Goal: Task Accomplishment & Management: Use online tool/utility

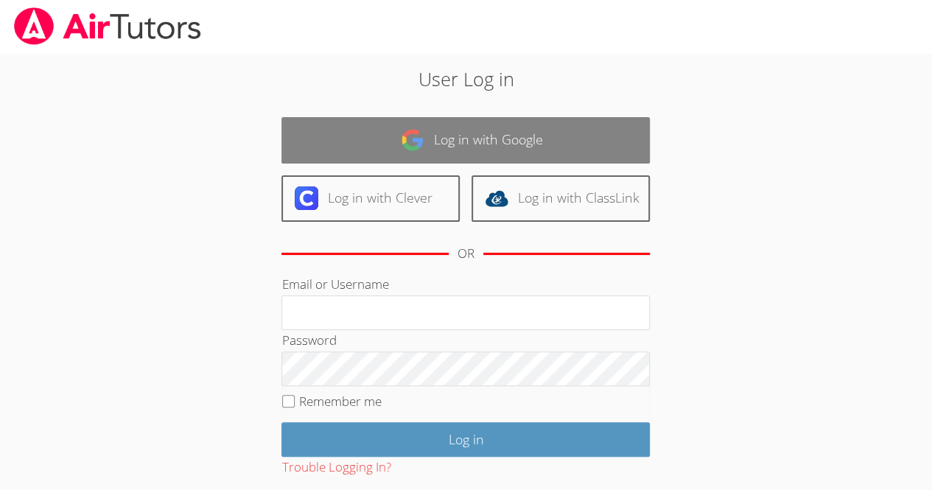
click at [446, 155] on link "Log in with Google" at bounding box center [465, 140] width 368 height 46
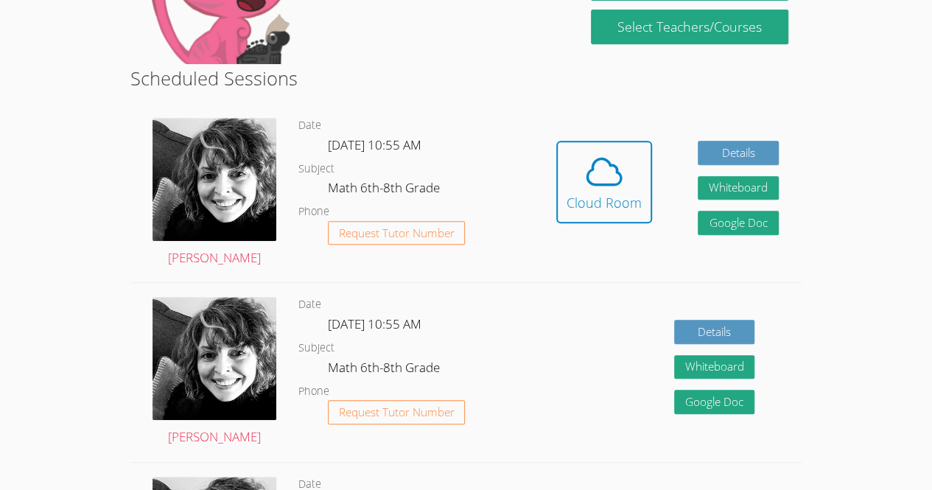
scroll to position [323, 0]
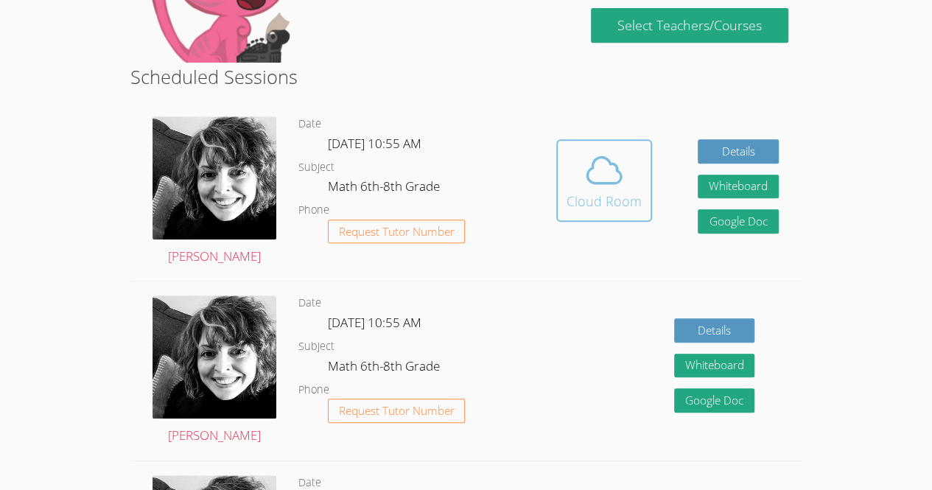
click at [604, 172] on icon at bounding box center [603, 170] width 41 height 41
click at [576, 201] on div "Cloud Room" at bounding box center [603, 201] width 75 height 21
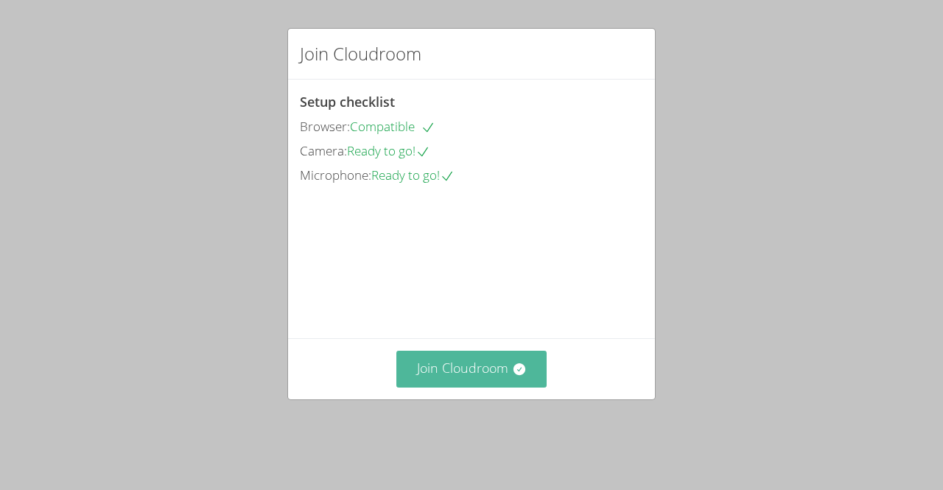
click at [464, 378] on button "Join Cloudroom" at bounding box center [471, 369] width 151 height 36
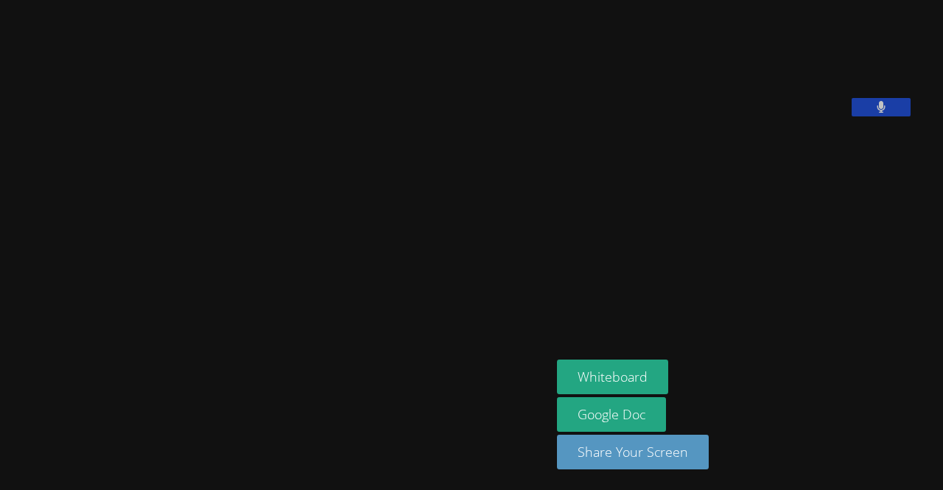
click at [557, 378] on button "Whiteboard" at bounding box center [612, 376] width 111 height 35
click at [851, 116] on button at bounding box center [880, 107] width 59 height 18
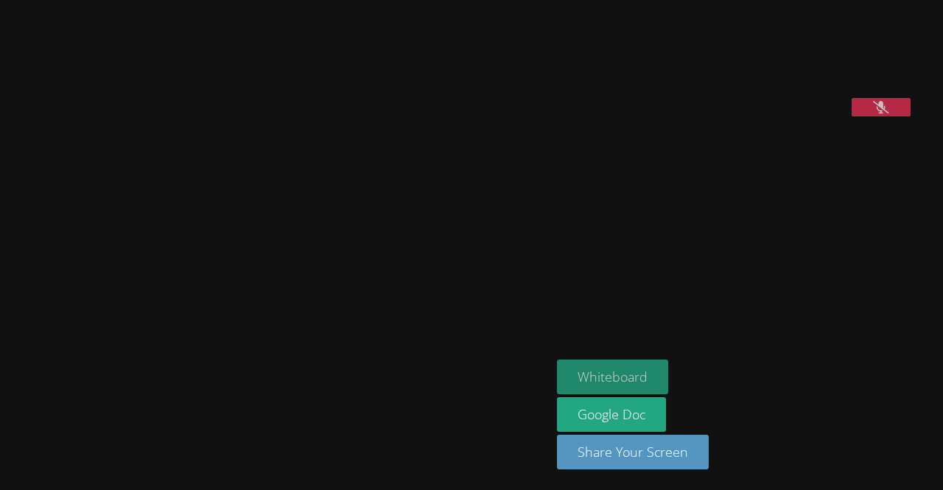
click at [557, 376] on button "Whiteboard" at bounding box center [612, 376] width 111 height 35
click at [242, 114] on video at bounding box center [275, 215] width 221 height 303
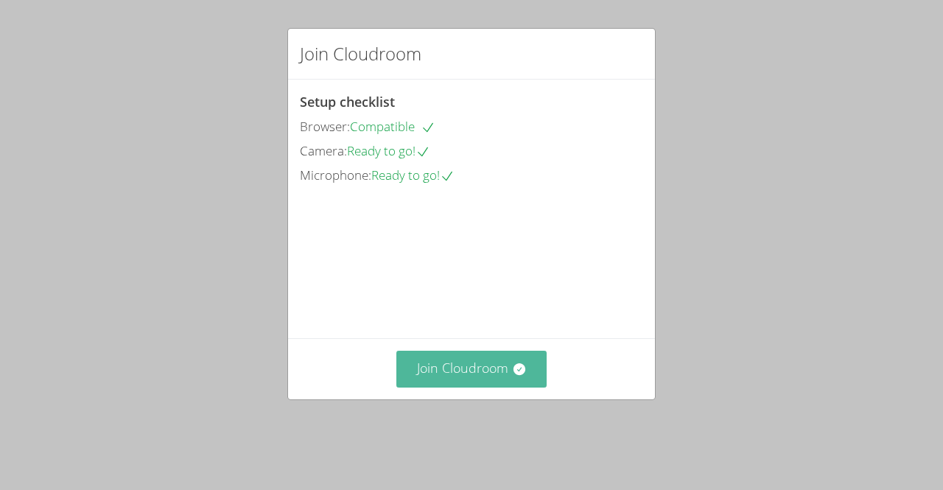
click at [452, 387] on button "Join Cloudroom" at bounding box center [471, 369] width 151 height 36
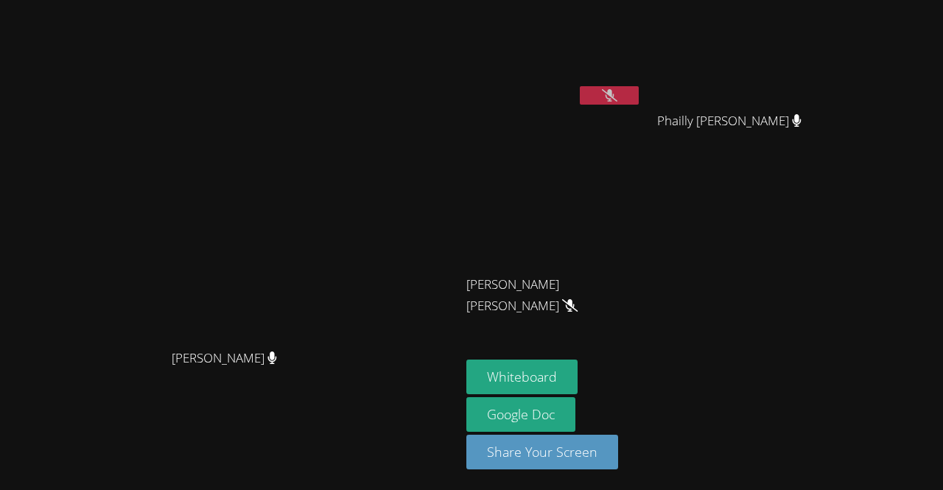
click at [341, 130] on video at bounding box center [230, 215] width 221 height 253
click at [639, 88] on button at bounding box center [609, 95] width 59 height 18
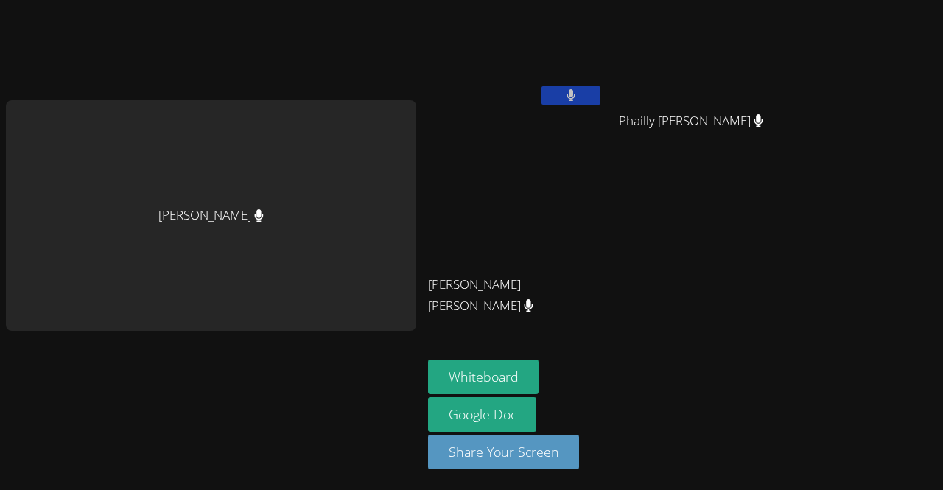
click at [282, 219] on div "[PERSON_NAME]" at bounding box center [211, 215] width 410 height 231
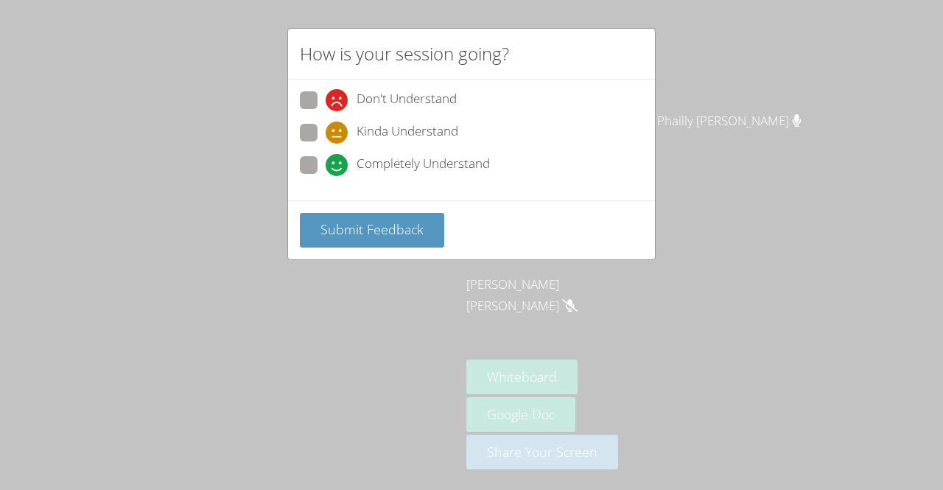
click at [326, 176] on span at bounding box center [326, 176] width 0 height 0
click at [326, 166] on input "Completely Understand" at bounding box center [332, 162] width 13 height 13
radio input "true"
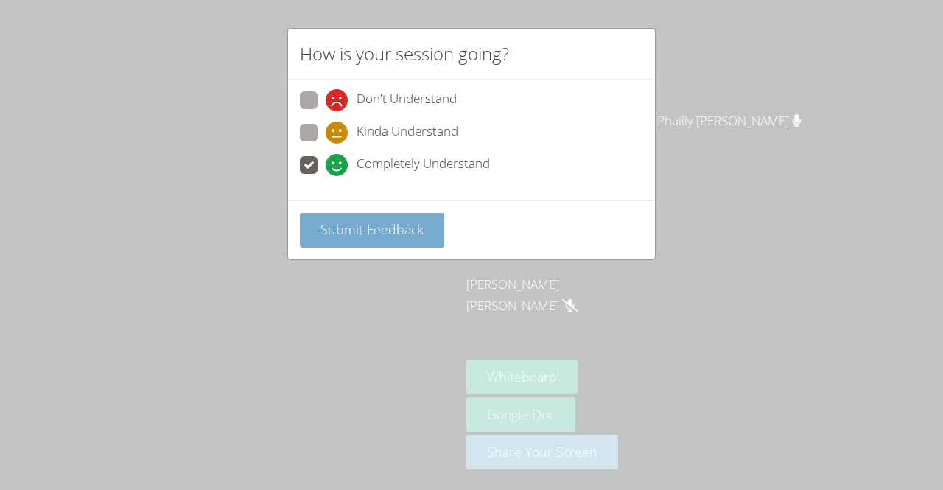
click at [357, 225] on span "Submit Feedback" at bounding box center [371, 229] width 103 height 18
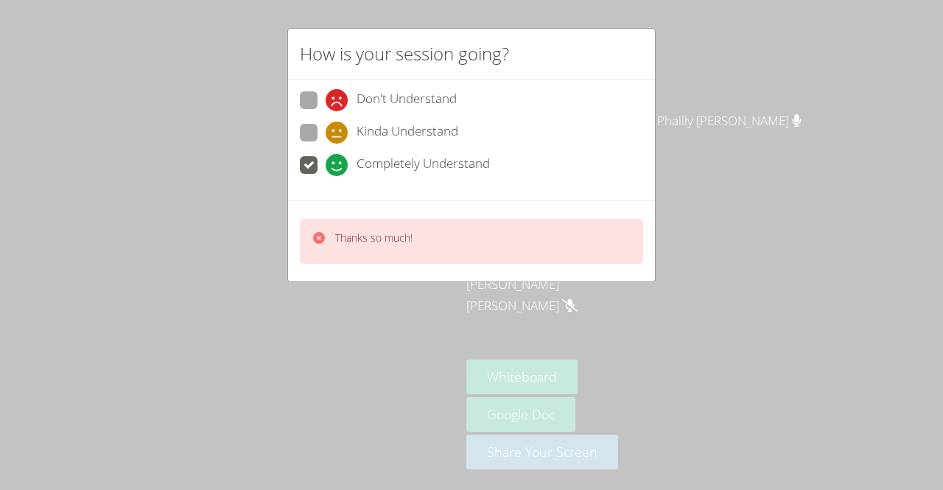
click at [317, 275] on div "Thanks so much!" at bounding box center [471, 240] width 367 height 81
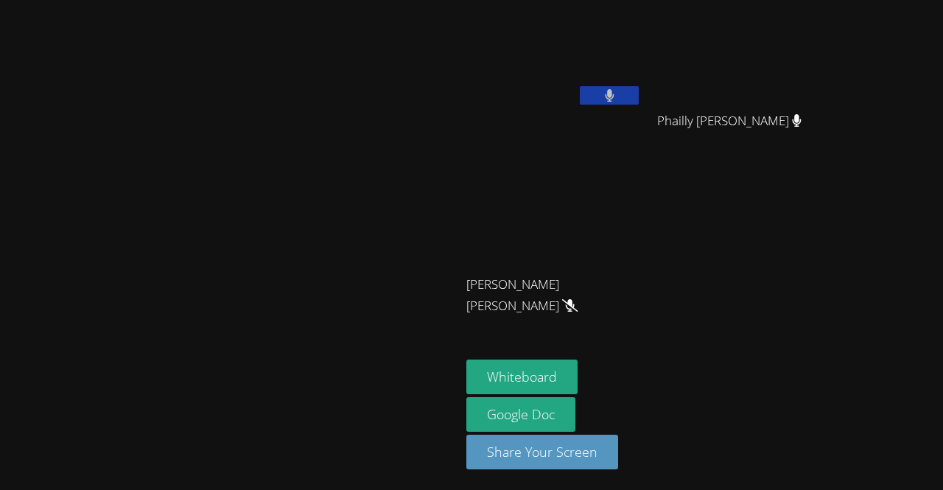
drag, startPoint x: 354, startPoint y: 152, endPoint x: 335, endPoint y: 154, distance: 18.5
click at [335, 154] on video at bounding box center [230, 215] width 221 height 253
click at [614, 96] on icon at bounding box center [610, 95] width 10 height 13
